Goal: Task Accomplishment & Management: Manage account settings

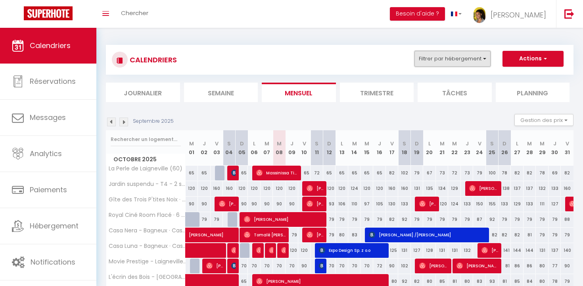
click at [451, 61] on button "Filtrer par hébergement" at bounding box center [452, 59] width 76 height 16
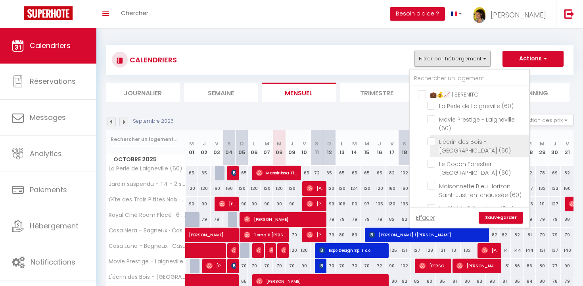
scroll to position [2, 0]
click at [435, 140] on input "L'écrin des Bois - [GEOGRAPHIC_DATA] (60)" at bounding box center [476, 140] width 99 height 8
checkbox input "true"
checkbox input "false"
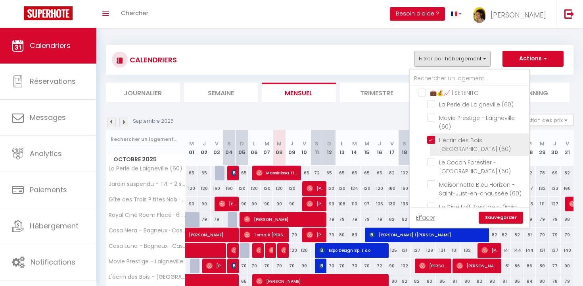
checkbox input "false"
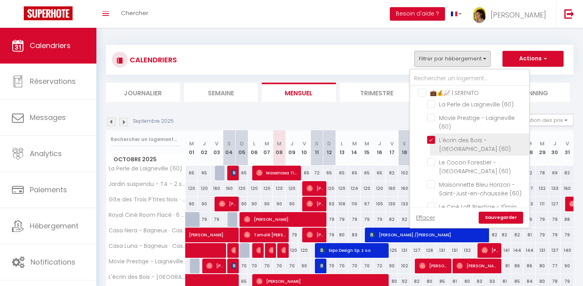
checkbox input "false"
checkbox input "true"
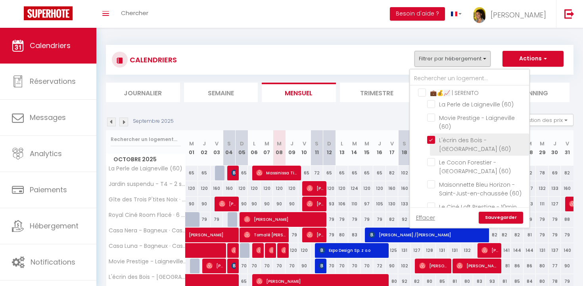
checkbox input "false"
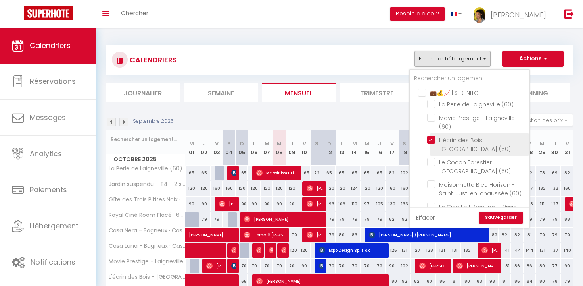
checkbox input "false"
click at [508, 218] on link "Sauvegarder" at bounding box center [501, 217] width 44 height 12
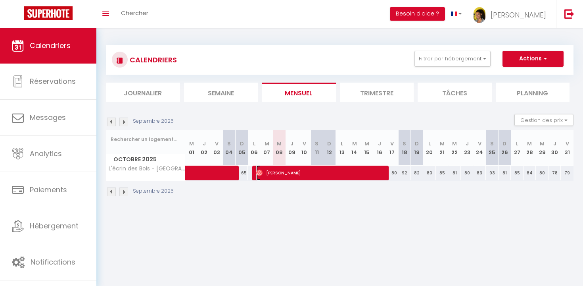
click at [282, 176] on span "[PERSON_NAME]" at bounding box center [321, 172] width 131 height 15
select select "OK"
select select "0"
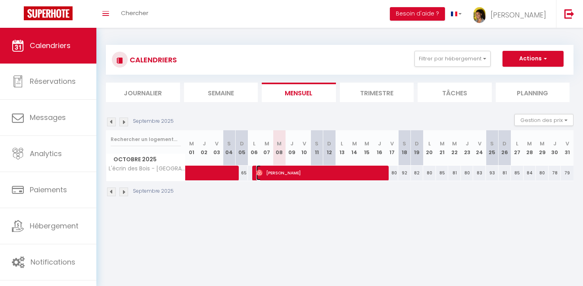
select select "1"
select select
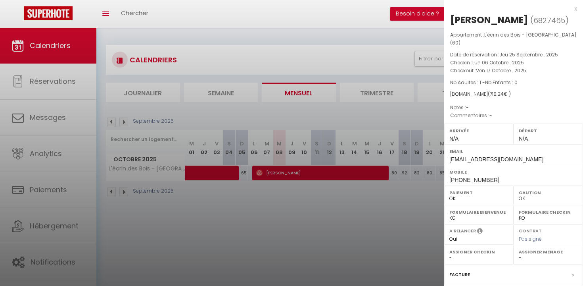
click at [305, 210] on div at bounding box center [291, 143] width 583 height 286
